Goal: Check status: Check status

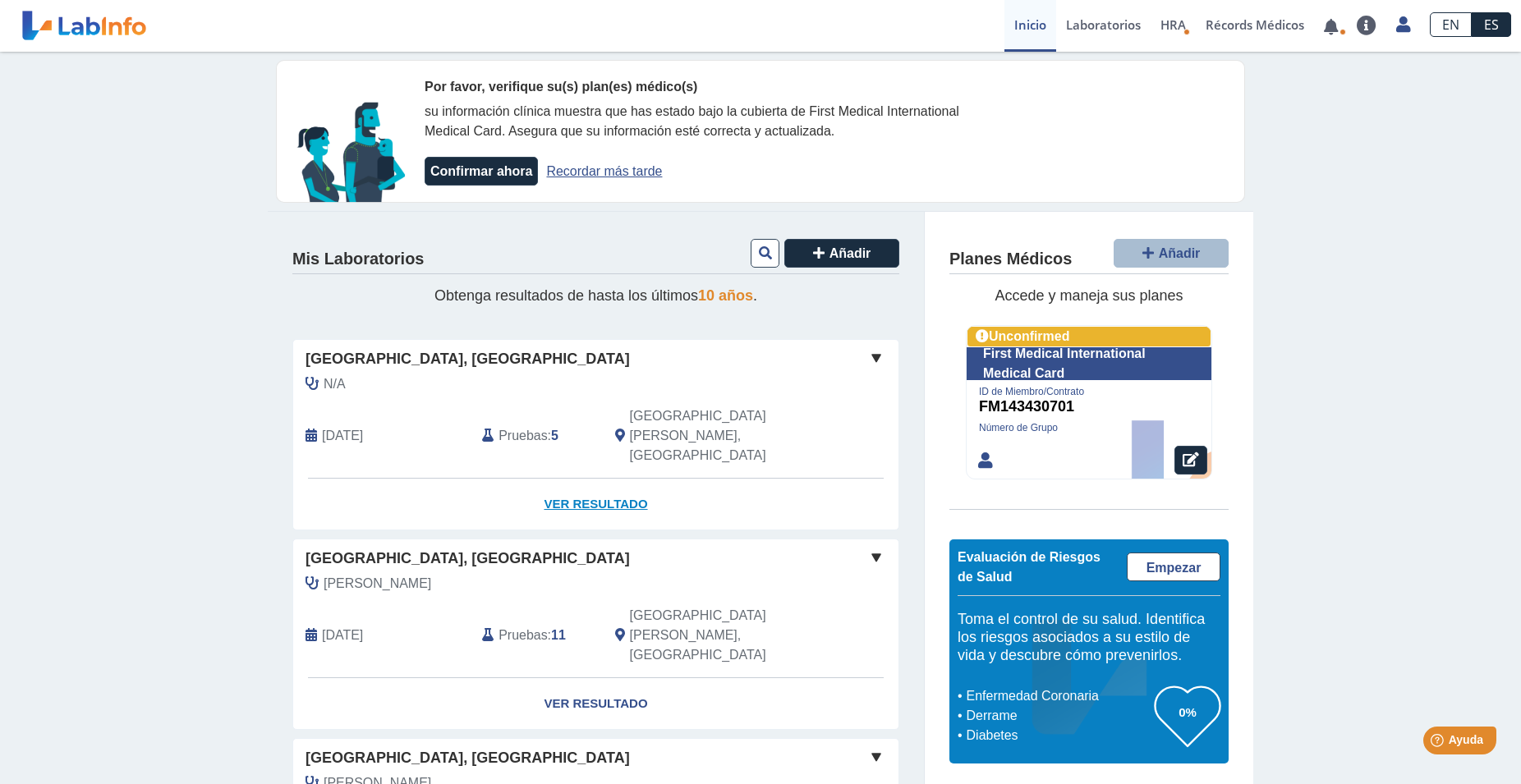
click at [598, 479] on link "Ver Resultado" at bounding box center [596, 504] width 605 height 51
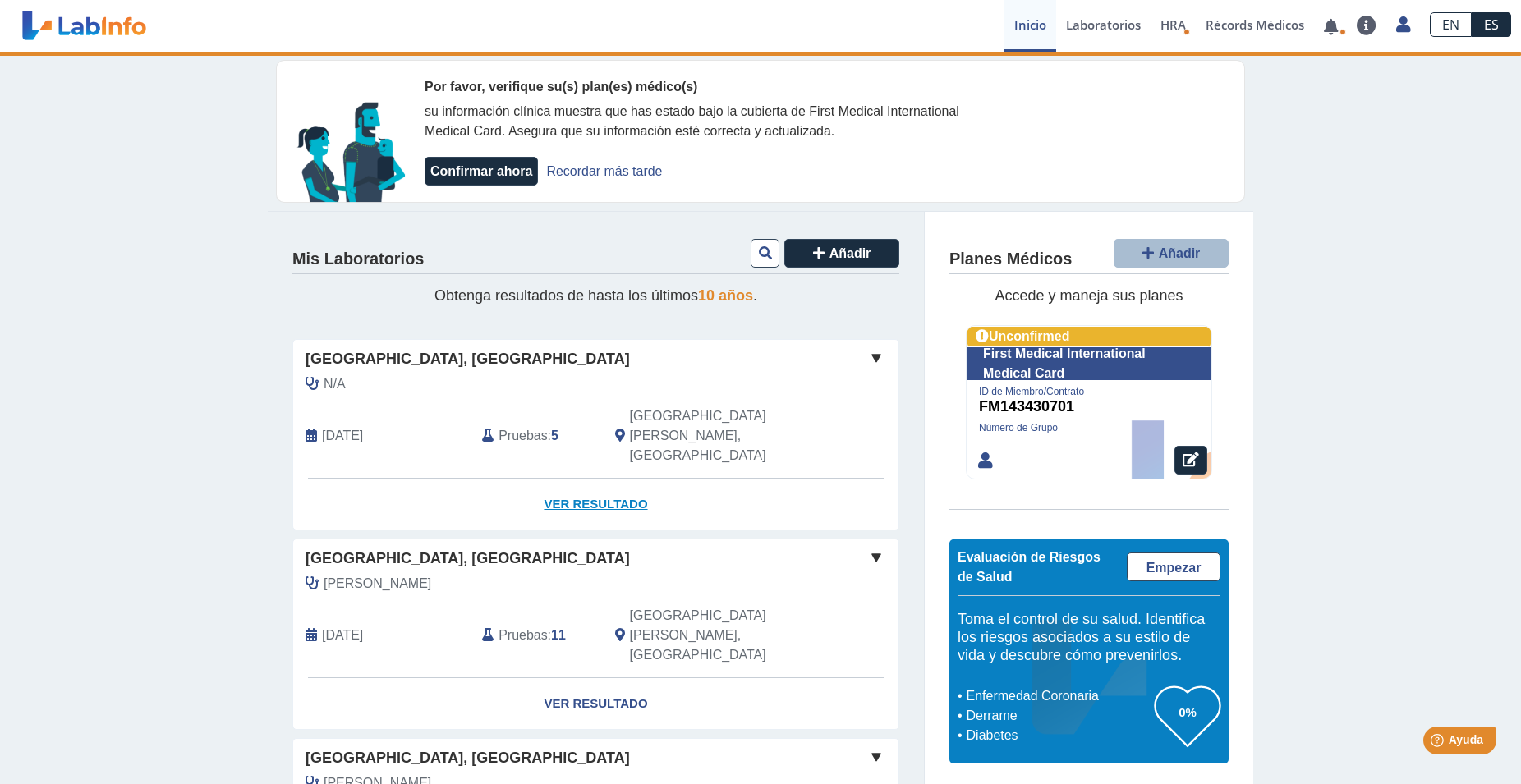
click at [594, 479] on link "Ver Resultado" at bounding box center [596, 504] width 605 height 51
click at [579, 479] on link "Ver Resultado" at bounding box center [596, 504] width 605 height 51
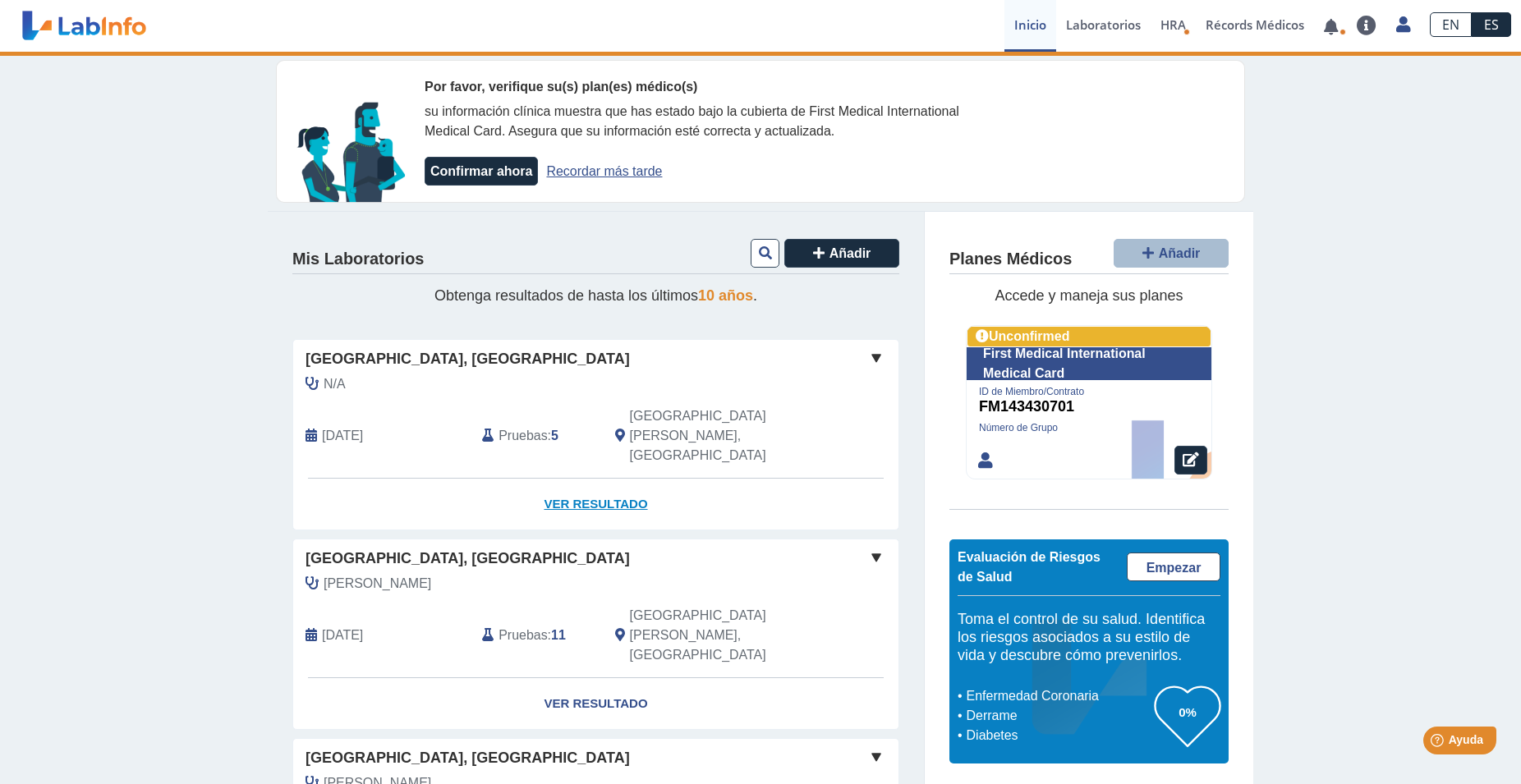
click at [579, 479] on link "Ver Resultado" at bounding box center [596, 504] width 605 height 51
click at [870, 357] on span at bounding box center [876, 358] width 20 height 20
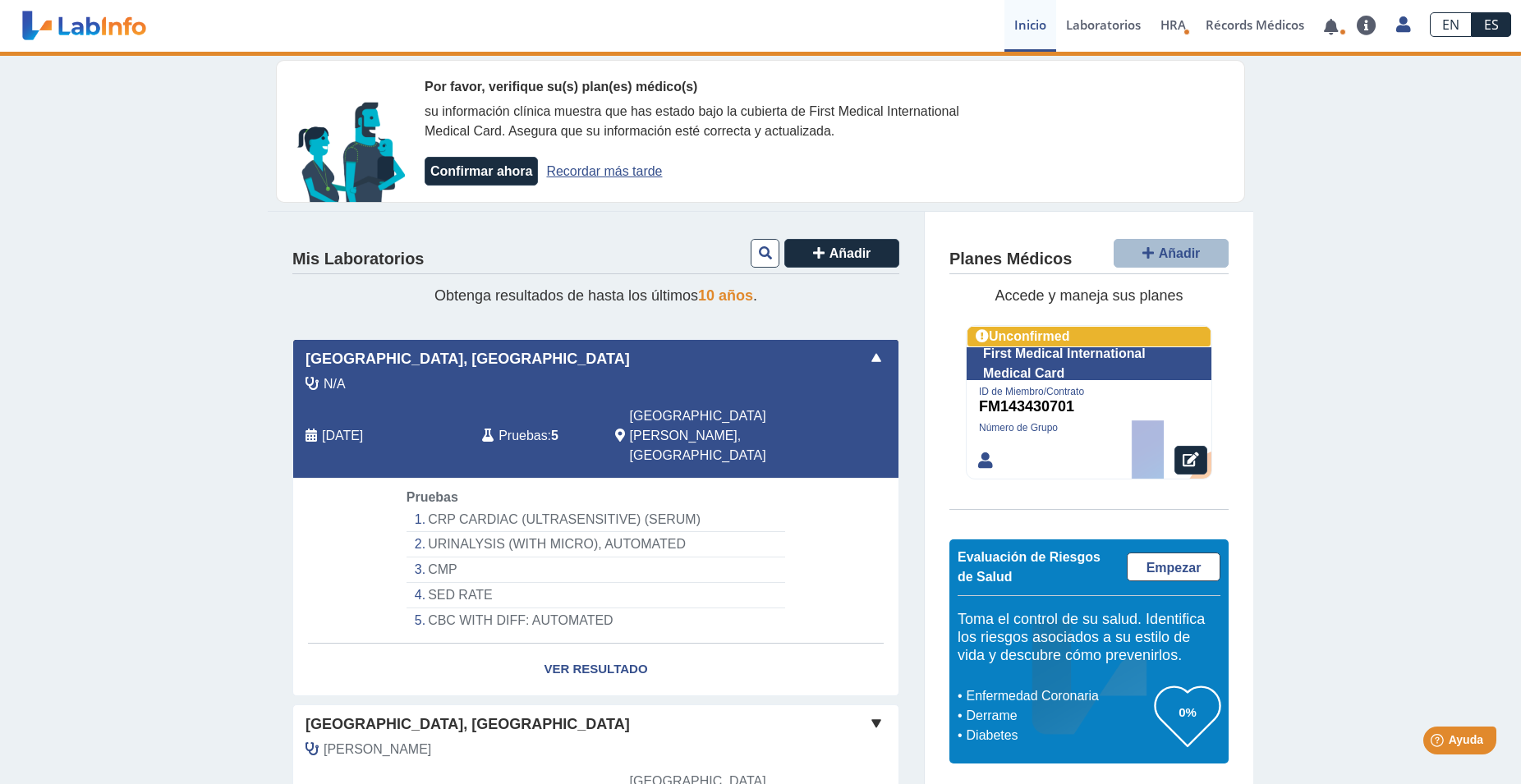
click at [870, 357] on span at bounding box center [876, 358] width 20 height 20
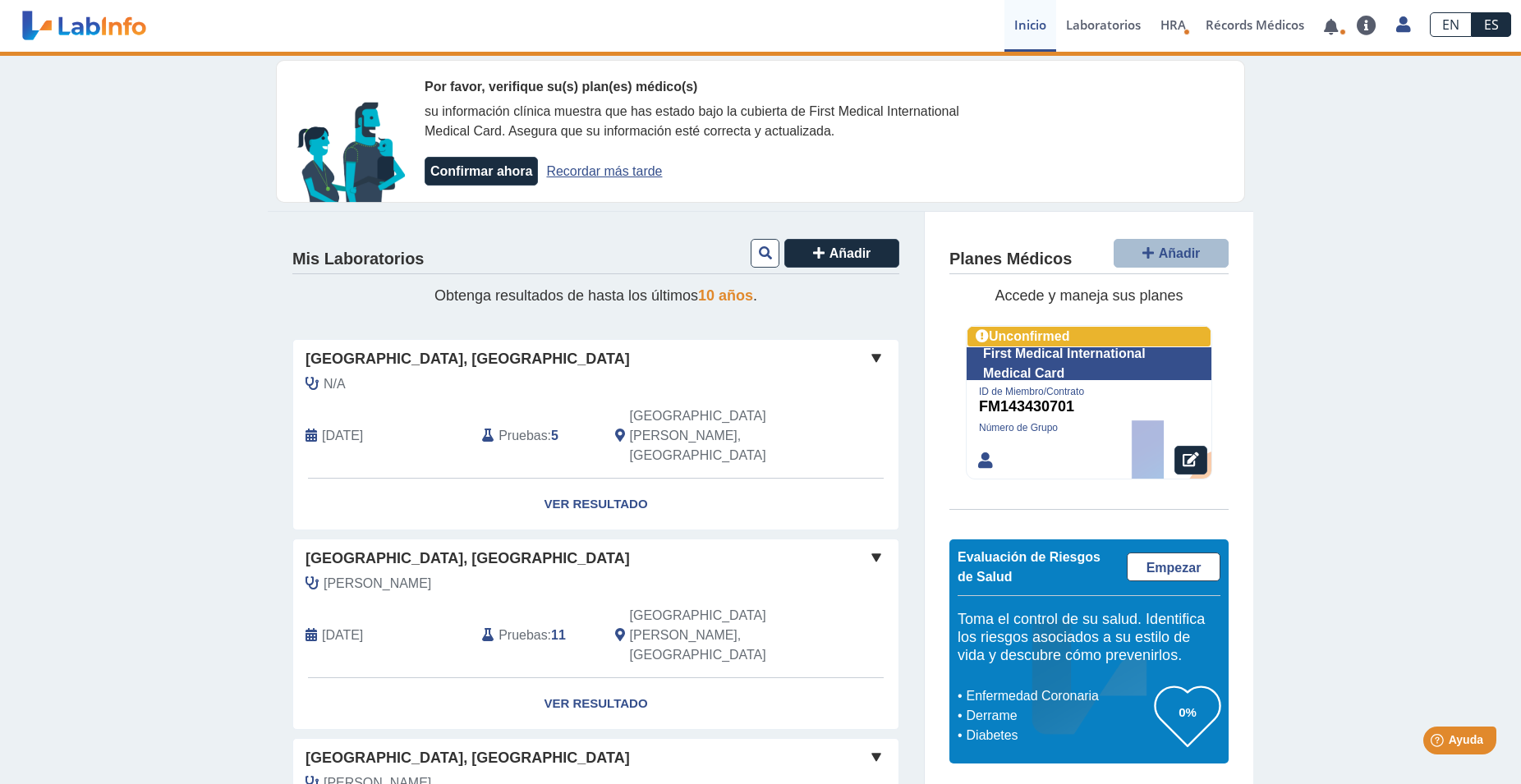
click at [870, 357] on span at bounding box center [876, 358] width 20 height 20
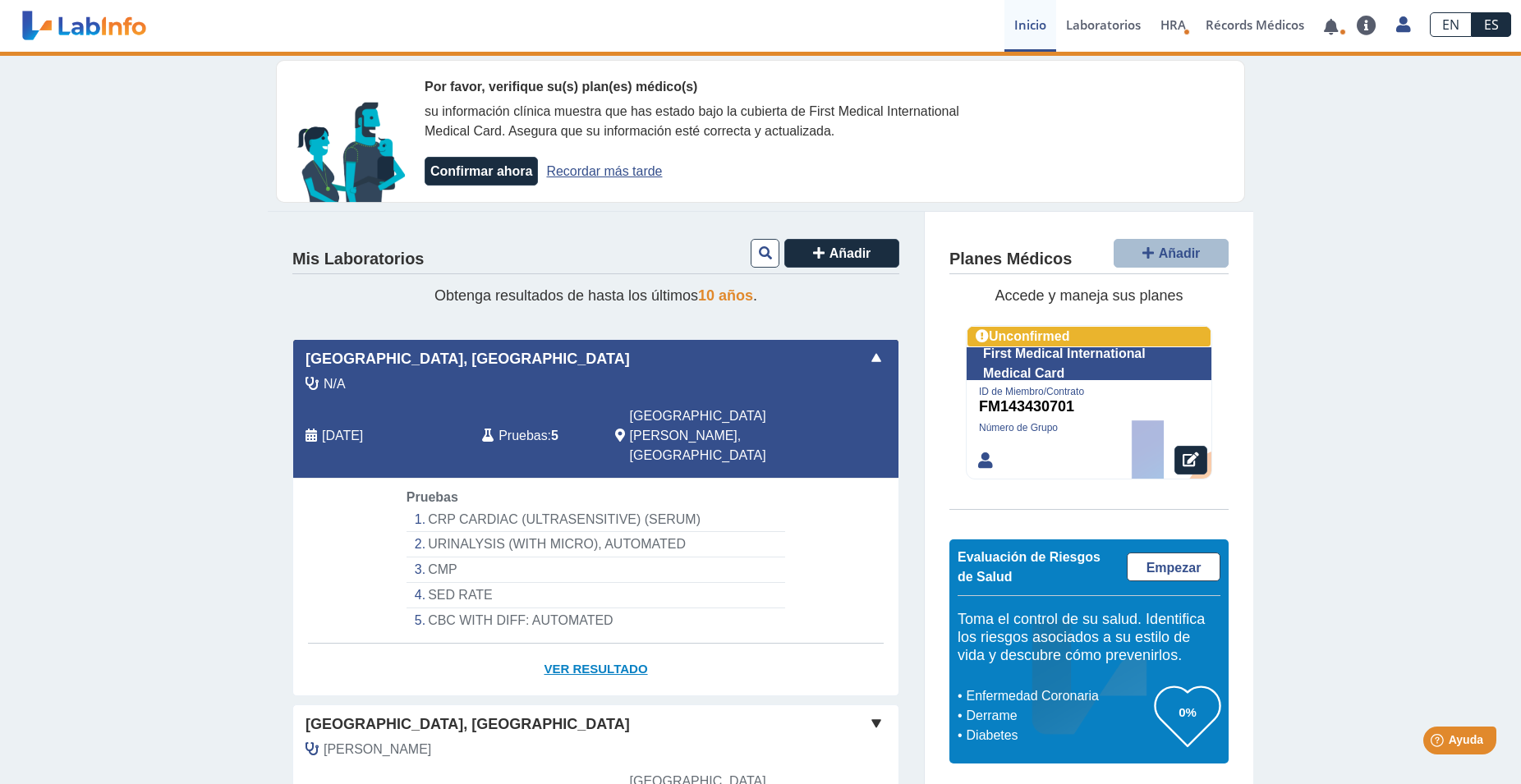
click at [590, 643] on link "Ver Resultado" at bounding box center [596, 669] width 605 height 51
click at [584, 643] on link "Ver Resultado" at bounding box center [596, 669] width 605 height 51
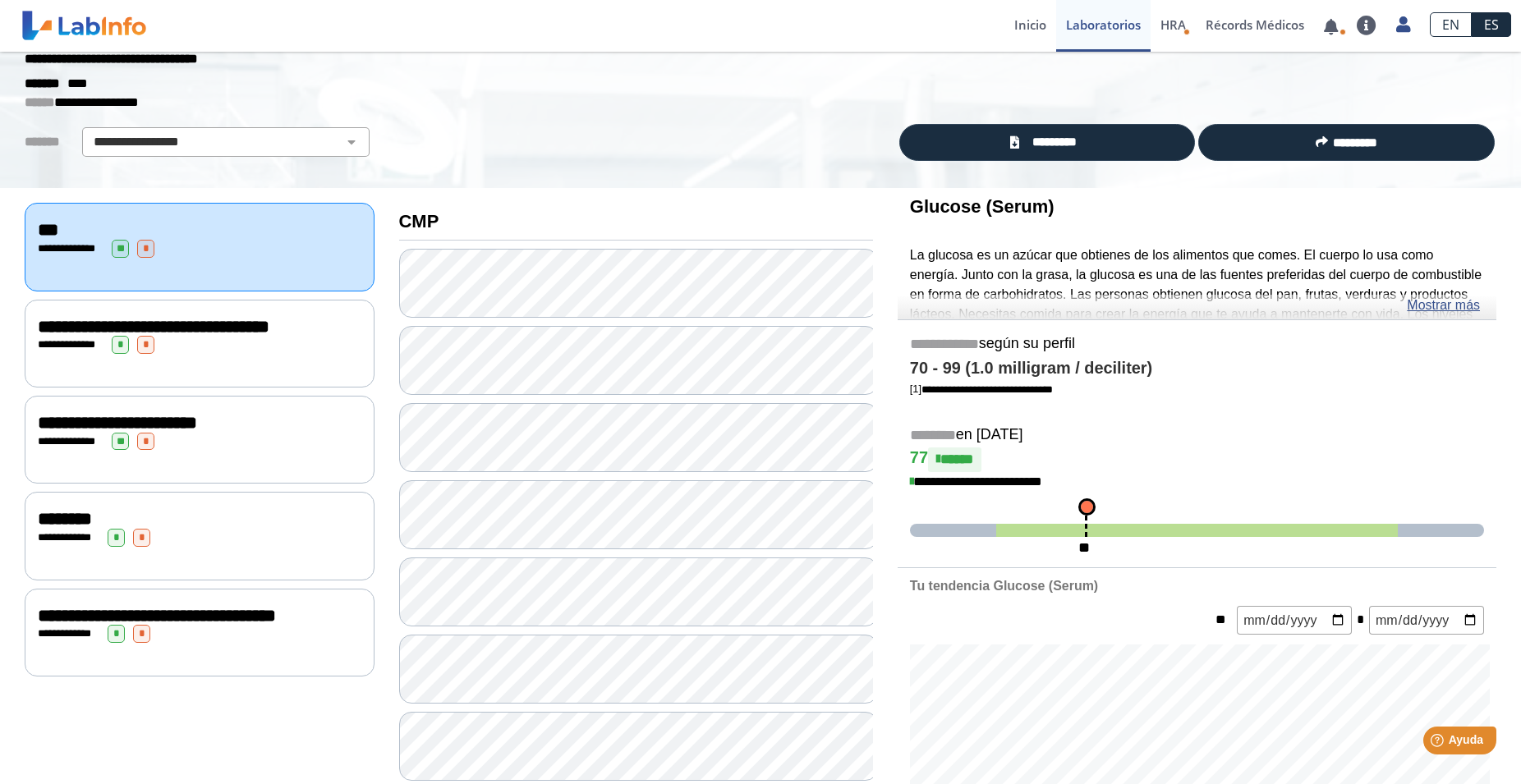
scroll to position [84, 0]
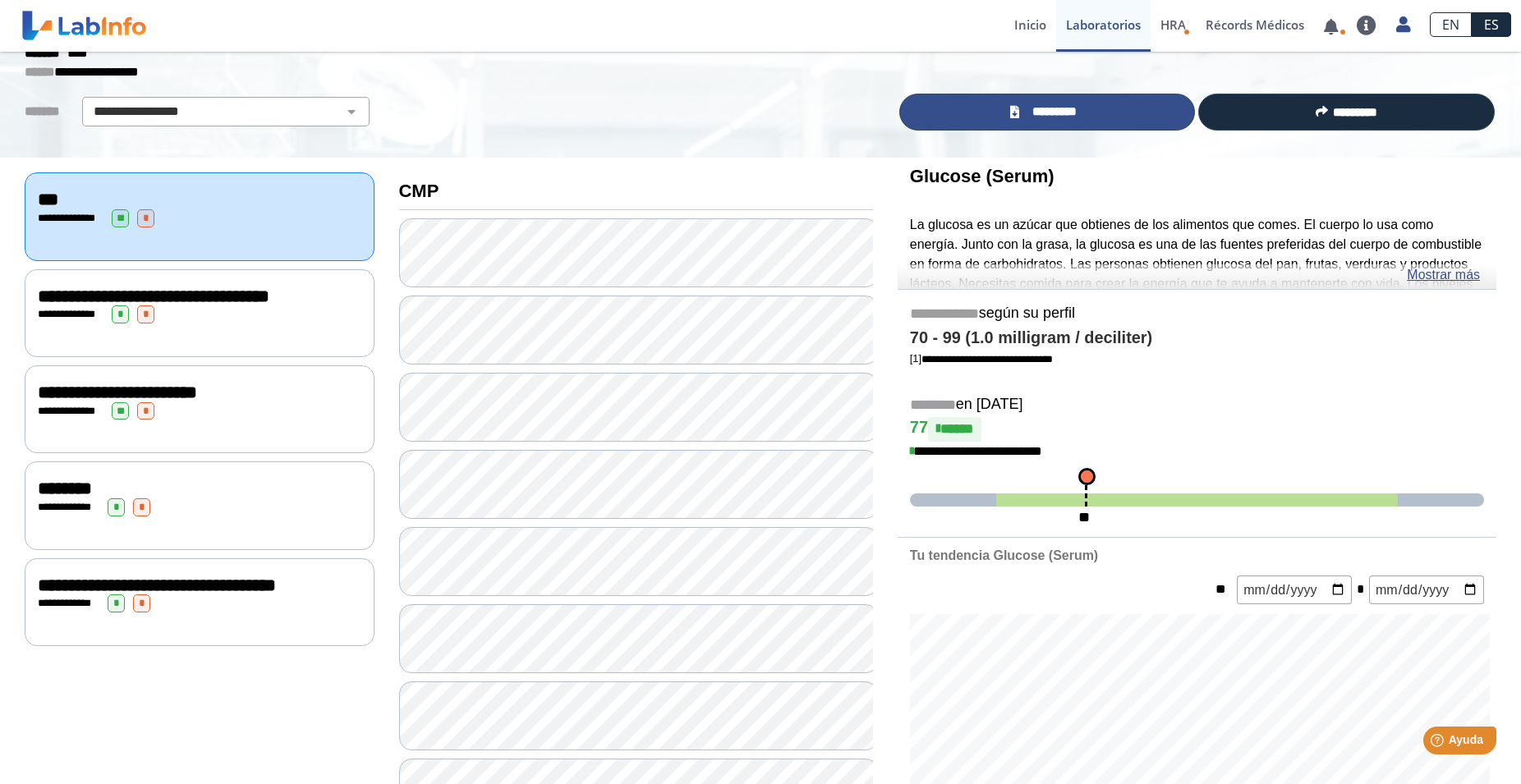
click at [1033, 118] on span "*********" at bounding box center [1054, 112] width 60 height 19
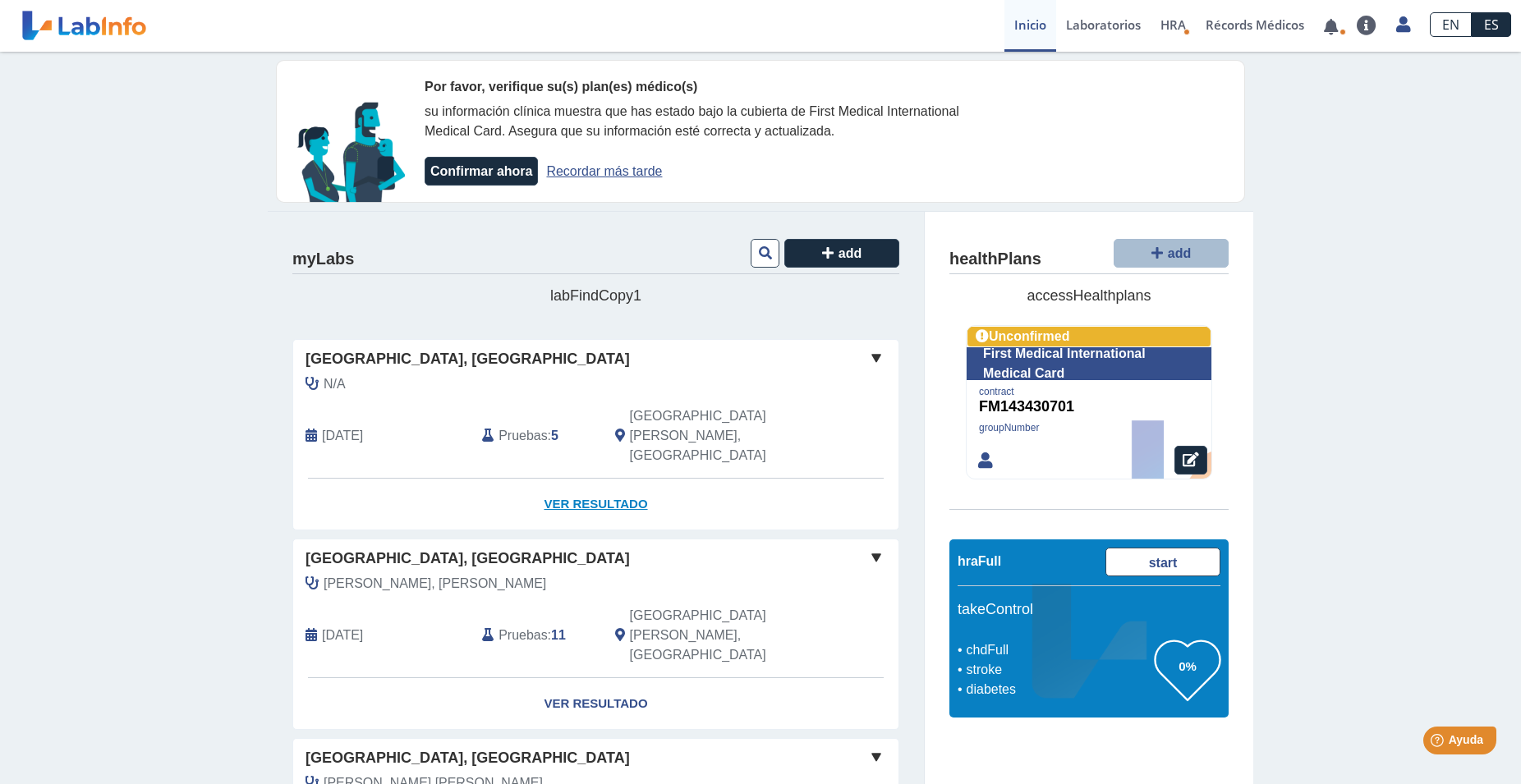
click at [607, 479] on link "Ver Resultado" at bounding box center [596, 504] width 605 height 51
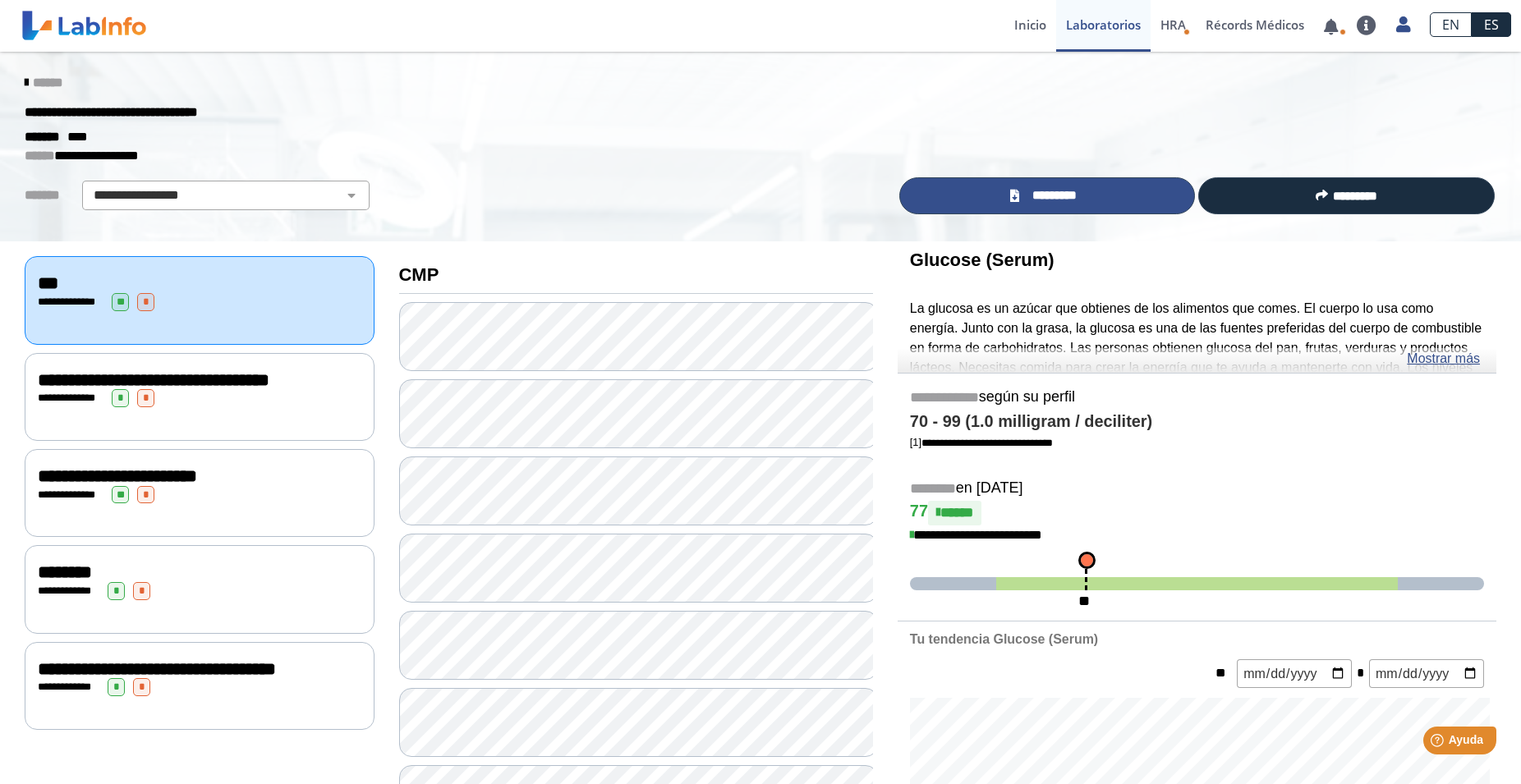
click at [1045, 202] on span "*********" at bounding box center [1054, 196] width 60 height 19
